Goal: Browse casually

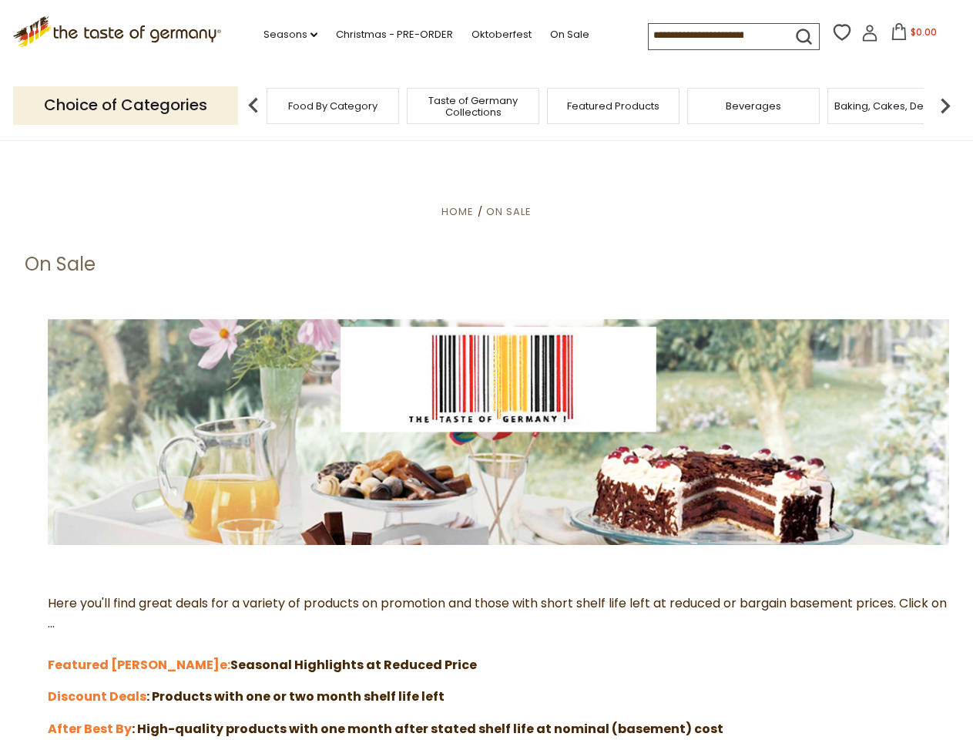
click at [486, 370] on img at bounding box center [498, 432] width 901 height 226
click at [284, 35] on link "Seasons dropdown_arrow" at bounding box center [290, 34] width 54 height 17
click at [715, 35] on input at bounding box center [714, 35] width 130 height 22
click at [911, 36] on span "$0.00" at bounding box center [924, 31] width 26 height 13
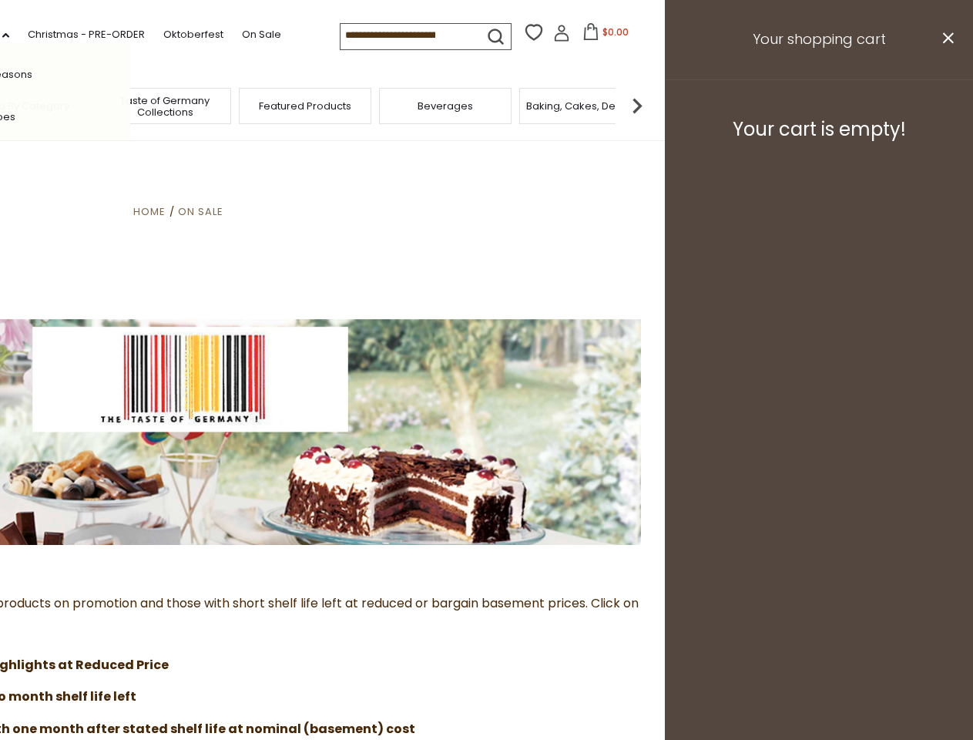
click at [130, 105] on div "All Seasons Recipes Game Day [DATE] [DATE] [DATE][PERSON_NAME] [DATE] Springfes…" at bounding box center [42, 369] width 175 height 653
click at [652, 105] on img at bounding box center [637, 105] width 31 height 31
click at [486, 440] on img at bounding box center [190, 432] width 901 height 226
